Goal: Task Accomplishment & Management: Manage account settings

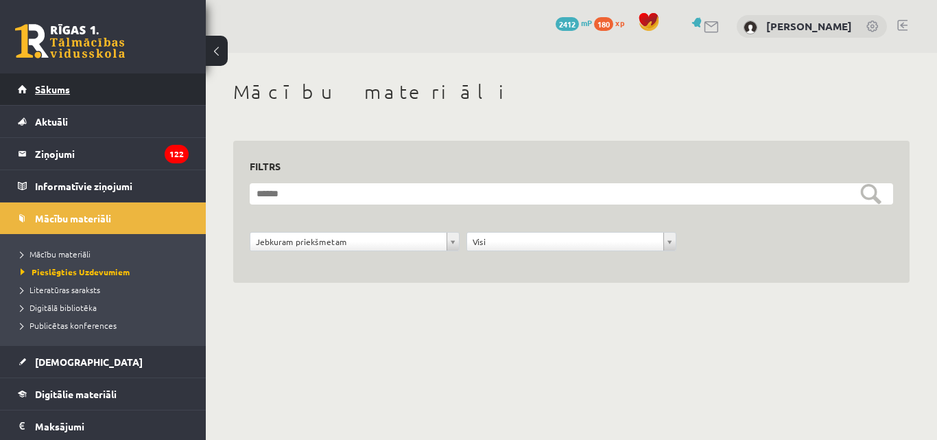
click at [58, 92] on span "Sākums" at bounding box center [52, 89] width 35 height 12
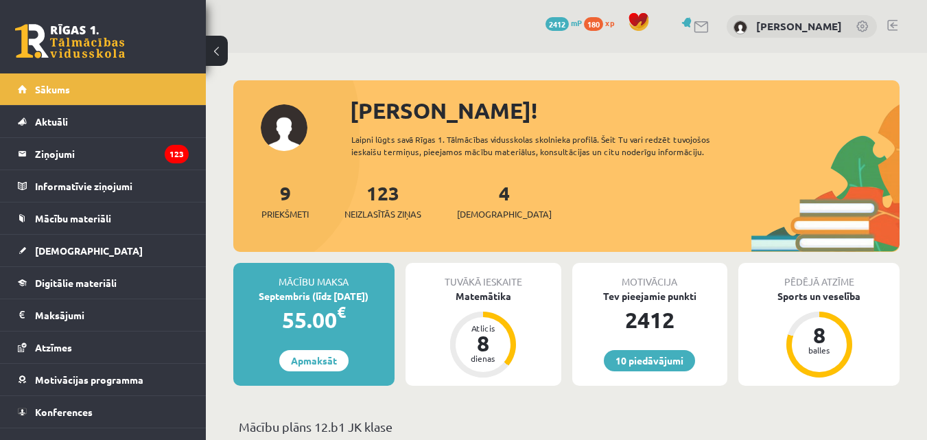
click at [895, 25] on link at bounding box center [892, 25] width 10 height 11
